Goal: Task Accomplishment & Management: Use online tool/utility

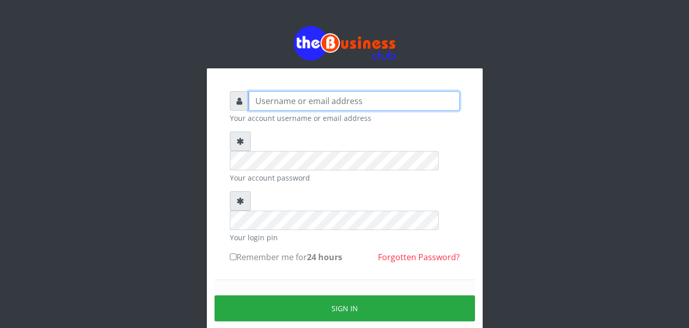
click at [390, 103] on input "text" at bounding box center [354, 100] width 211 height 19
type input "Ifytex"
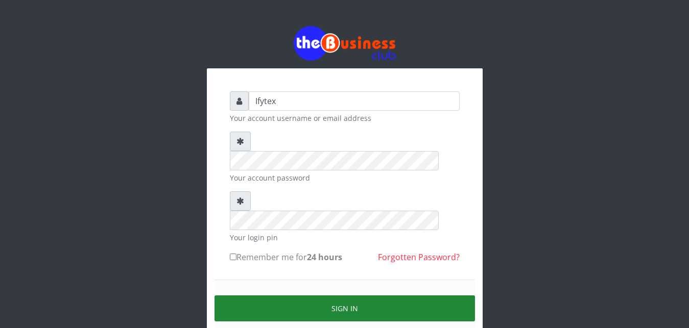
click at [289, 296] on button "Sign in" at bounding box center [344, 309] width 260 height 26
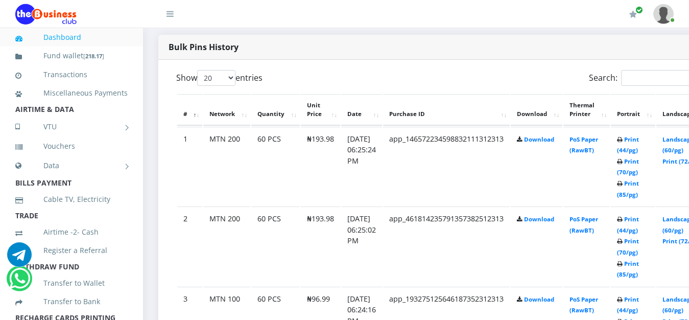
scroll to position [521, 0]
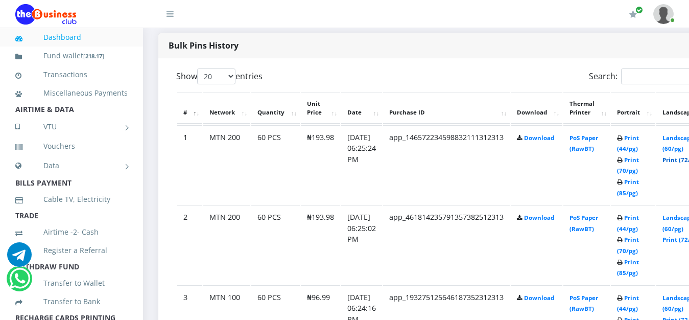
click at [686, 156] on link "Print (72/pg)" at bounding box center [680, 160] width 37 height 8
click at [685, 235] on link "Print (72/pg)" at bounding box center [680, 239] width 37 height 8
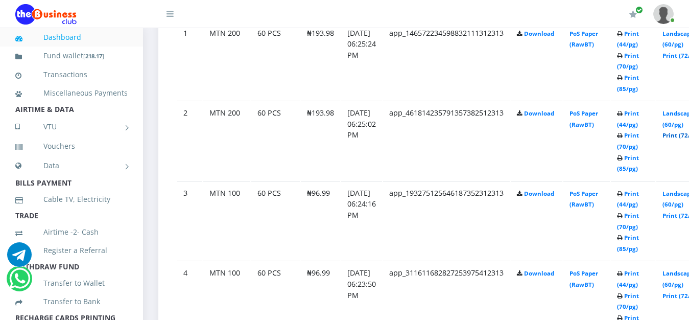
scroll to position [651, 0]
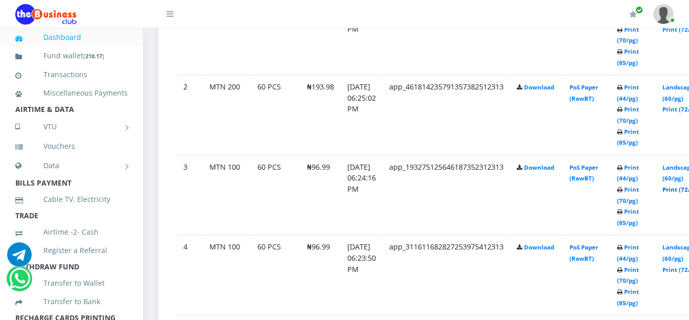
click at [686, 185] on link "Print (72/pg)" at bounding box center [680, 189] width 37 height 8
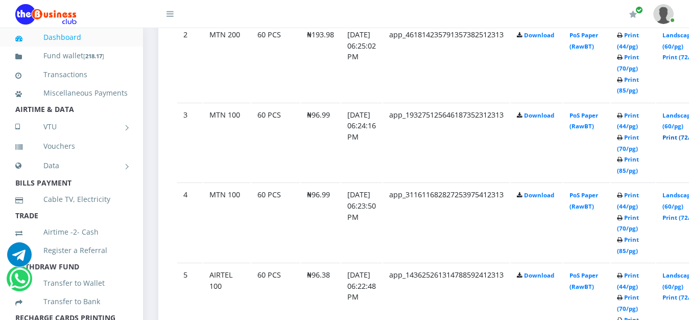
scroll to position [729, 0]
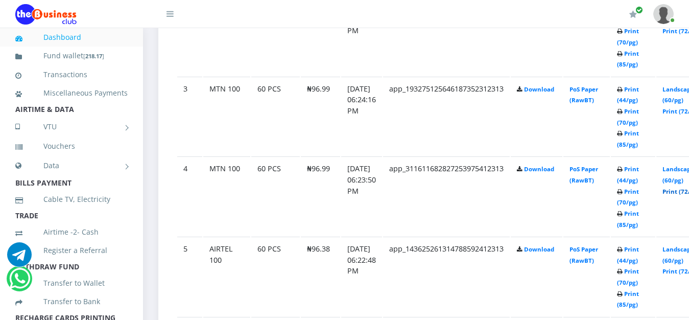
click at [683, 187] on link "Print (72/pg)" at bounding box center [680, 191] width 37 height 8
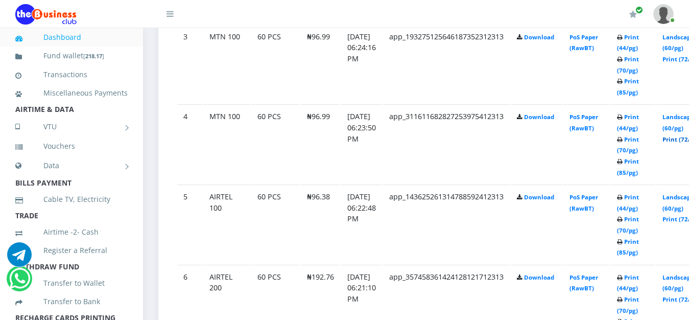
scroll to position [807, 0]
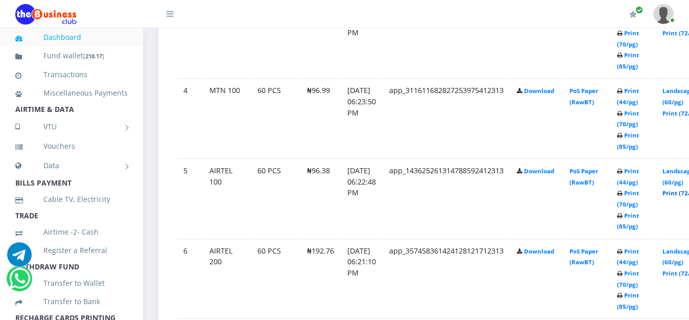
click at [681, 189] on link "Print (72/pg)" at bounding box center [680, 193] width 37 height 8
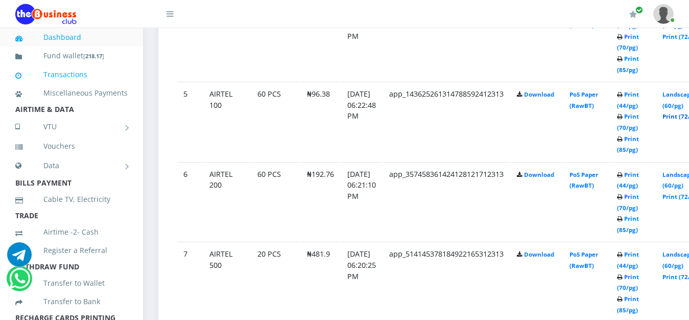
scroll to position [911, 0]
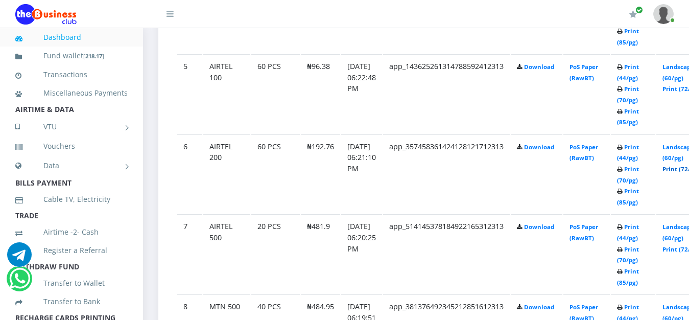
click at [685, 165] on link "Print (72/pg)" at bounding box center [680, 169] width 37 height 8
click at [679, 165] on link "Print (72/pg)" at bounding box center [680, 169] width 37 height 8
click at [639, 267] on link "Print (85/pg)" at bounding box center [628, 276] width 22 height 19
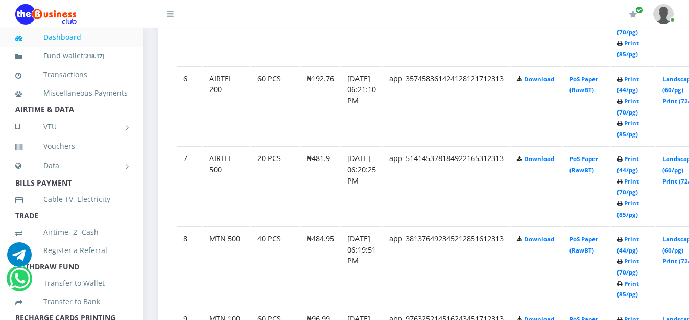
scroll to position [990, 0]
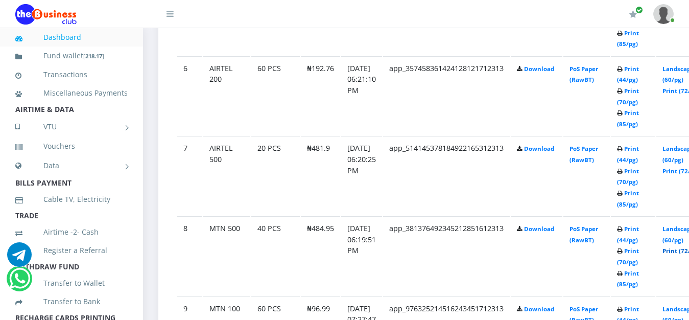
click at [683, 247] on link "Print (72/pg)" at bounding box center [680, 251] width 37 height 8
click at [639, 269] on link "Print (85/pg)" at bounding box center [628, 278] width 22 height 19
